Goal: Complete application form

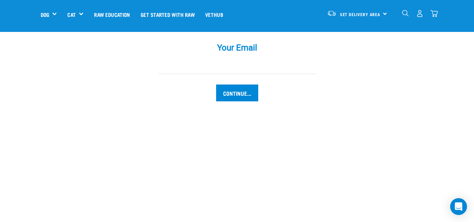
scroll to position [785, 0]
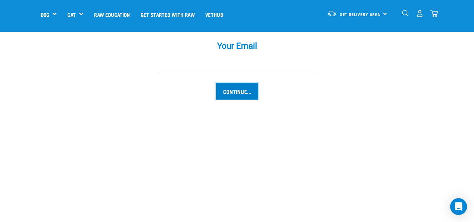
click at [245, 83] on input "Continue..." at bounding box center [237, 91] width 42 height 17
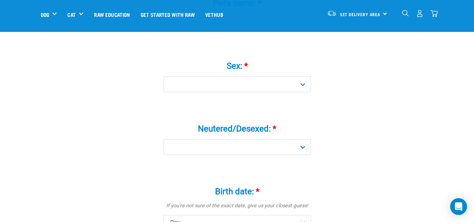
scroll to position [282, 0]
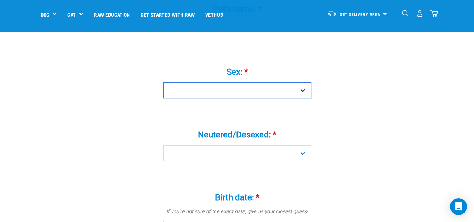
click at [303, 82] on select "Boy Girl" at bounding box center [236, 90] width 147 height 16
select select "boy"
click at [163, 82] on select "Boy Girl" at bounding box center [236, 90] width 147 height 16
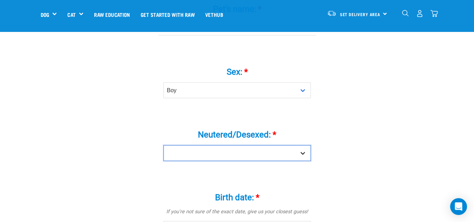
click at [303, 145] on select "Yes No" at bounding box center [236, 153] width 147 height 16
select select "yes"
click at [163, 145] on select "Yes No" at bounding box center [236, 153] width 147 height 16
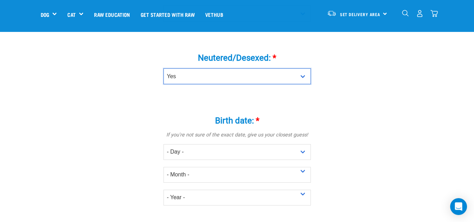
scroll to position [400, 0]
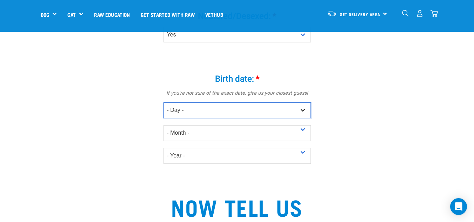
click at [306, 102] on select "- Day - 1 2 3 4 5 6 7 8 9 10 11 12 13 14 15 16 17 18 19 20 21 22 23 24 25 26 27" at bounding box center [236, 110] width 147 height 16
select select "12"
click at [163, 102] on select "- Day - 1 2 3 4 5 6 7 8 9 10 11 12 13 14 15 16 17 18 19 20 21 22 23 24 25 26 27" at bounding box center [236, 110] width 147 height 16
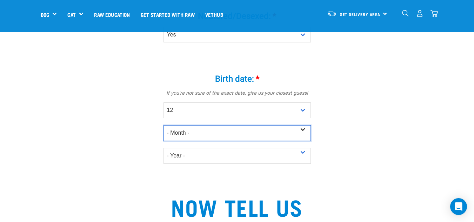
drag, startPoint x: 210, startPoint y: 116, endPoint x: 211, endPoint y: 119, distance: 3.6
click at [211, 125] on select "- Month - January February March April May June July August September October N…" at bounding box center [236, 133] width 147 height 16
select select "May"
click at [163, 125] on select "- Month - January February March April May June July August September October N…" at bounding box center [236, 133] width 147 height 16
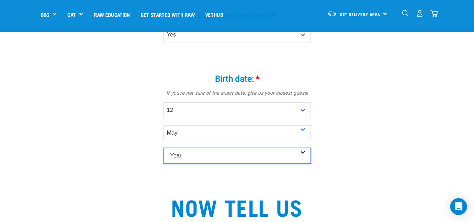
click at [300, 148] on select "- Year - 2025 2024 2023 2022 2021 2020 2019 2018 2017 2016 2015 2014 2013 2012" at bounding box center [236, 156] width 147 height 16
select select "2023"
click at [163, 148] on select "- Year - 2025 2024 2023 2022 2021 2020 2019 2018 2017 2016 2015 2014 2013 2012" at bounding box center [236, 156] width 147 height 16
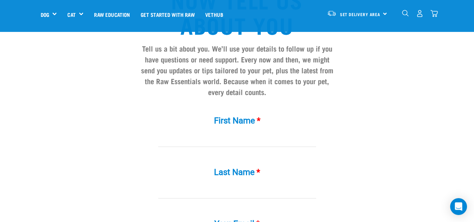
scroll to position [618, 0]
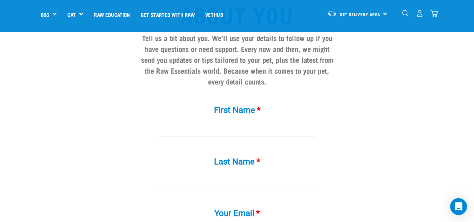
click at [194, 121] on input "First Name *" at bounding box center [237, 129] width 158 height 16
type input "[PERSON_NAME]"
click at [184, 172] on input "Last Name *" at bounding box center [237, 180] width 158 height 16
drag, startPoint x: 182, startPoint y: 169, endPoint x: 153, endPoint y: 168, distance: 28.8
click at [153, 168] on div "Last Name * [PERSON_NAME]" at bounding box center [237, 167] width 210 height 41
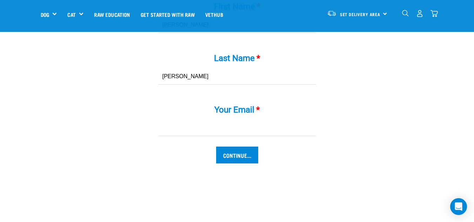
scroll to position [730, 0]
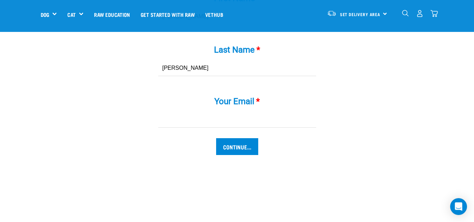
type input "[PERSON_NAME]"
click at [182, 112] on input "Your Email *" at bounding box center [237, 120] width 158 height 16
type input "[EMAIL_ADDRESS][DOMAIN_NAME]"
click at [224, 138] on input "Continue..." at bounding box center [237, 146] width 42 height 17
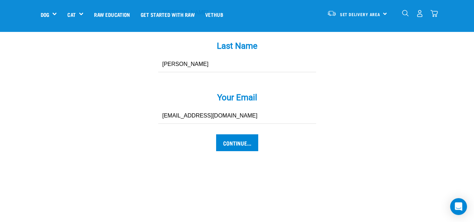
scroll to position [740, 0]
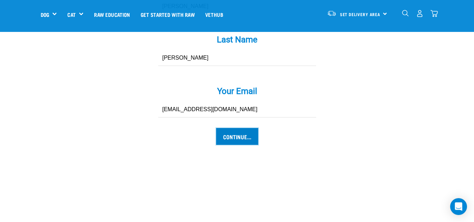
click at [235, 129] on input "Continue..." at bounding box center [237, 136] width 42 height 17
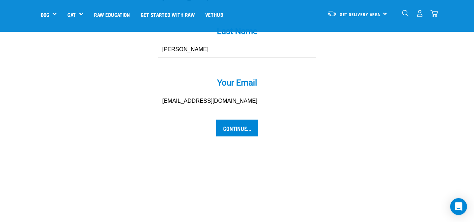
scroll to position [756, 0]
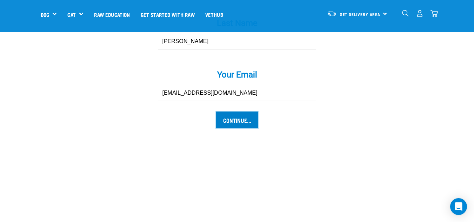
click at [236, 112] on input "Continue..." at bounding box center [237, 120] width 42 height 17
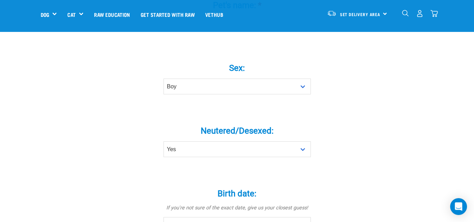
scroll to position [282, 0]
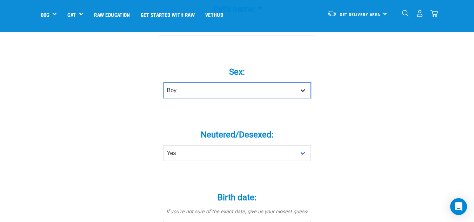
click at [304, 82] on select "Boy Girl" at bounding box center [236, 90] width 147 height 16
click at [163, 82] on select "Boy Girl" at bounding box center [236, 90] width 147 height 16
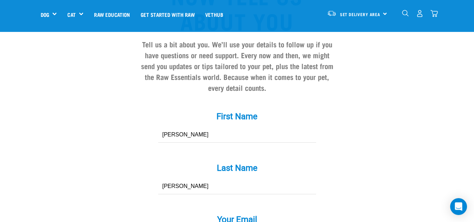
scroll to position [734, 0]
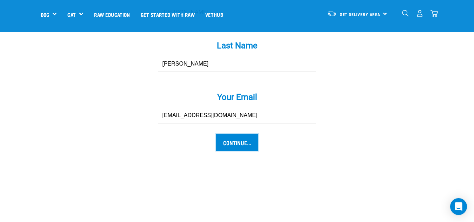
click at [230, 134] on input "Continue..." at bounding box center [237, 142] width 42 height 17
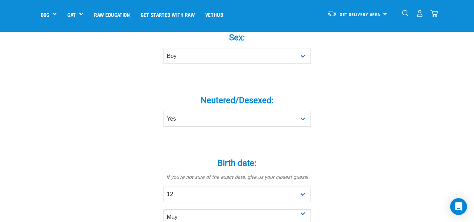
scroll to position [282, 0]
